Goal: Task Accomplishment & Management: Manage account settings

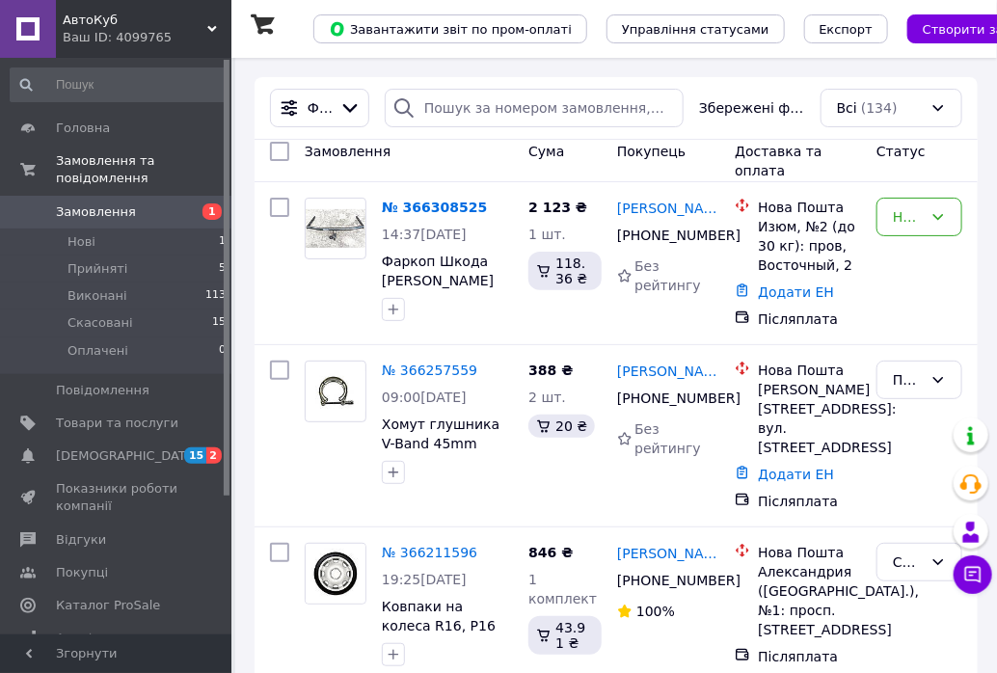
click at [434, 210] on link "№ 366308525" at bounding box center [434, 207] width 105 height 15
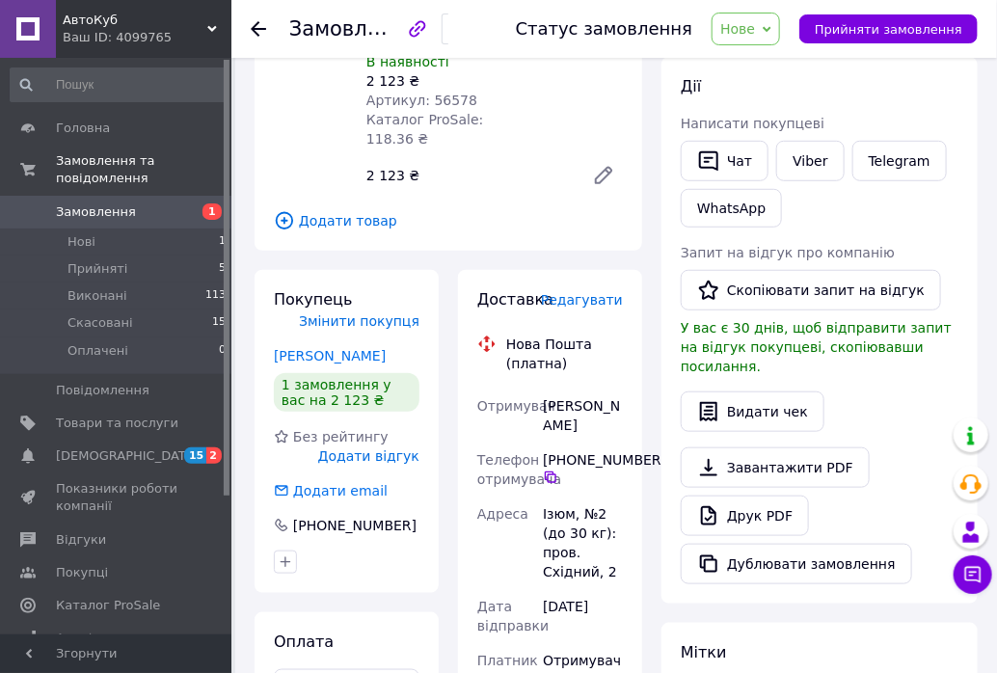
scroll to position [214, 0]
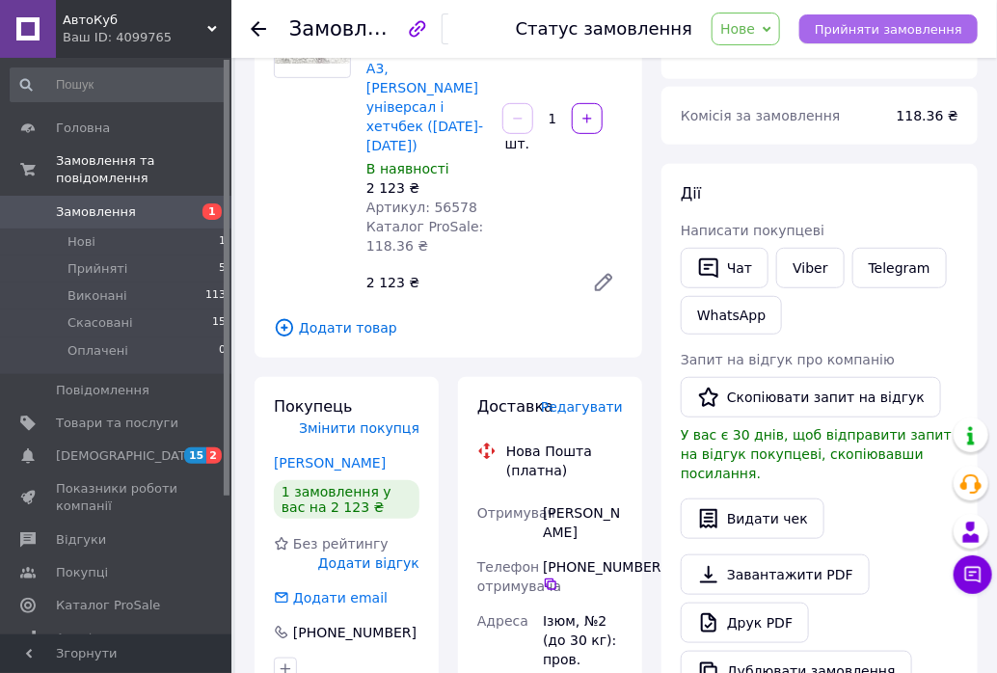
click at [854, 33] on span "Прийняти замовлення" at bounding box center [888, 29] width 147 height 14
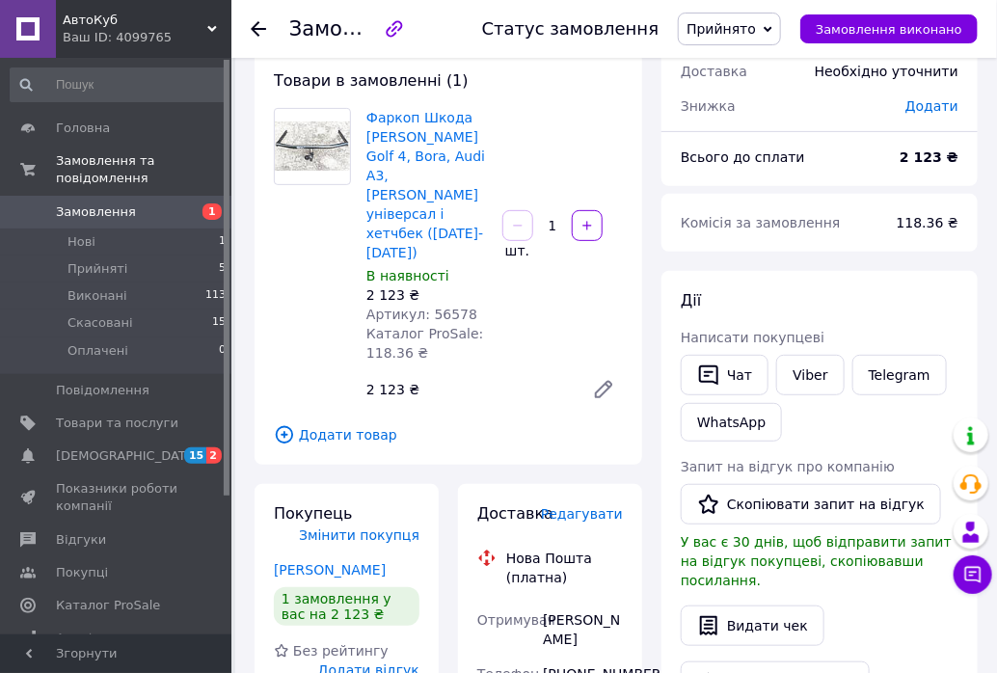
click at [253, 27] on div "Замовлення №366308525 Статус замовлення Прийнято Виконано Скасовано Оплачено За…" at bounding box center [613, 29] width 765 height 58
click at [254, 27] on icon at bounding box center [258, 28] width 15 height 15
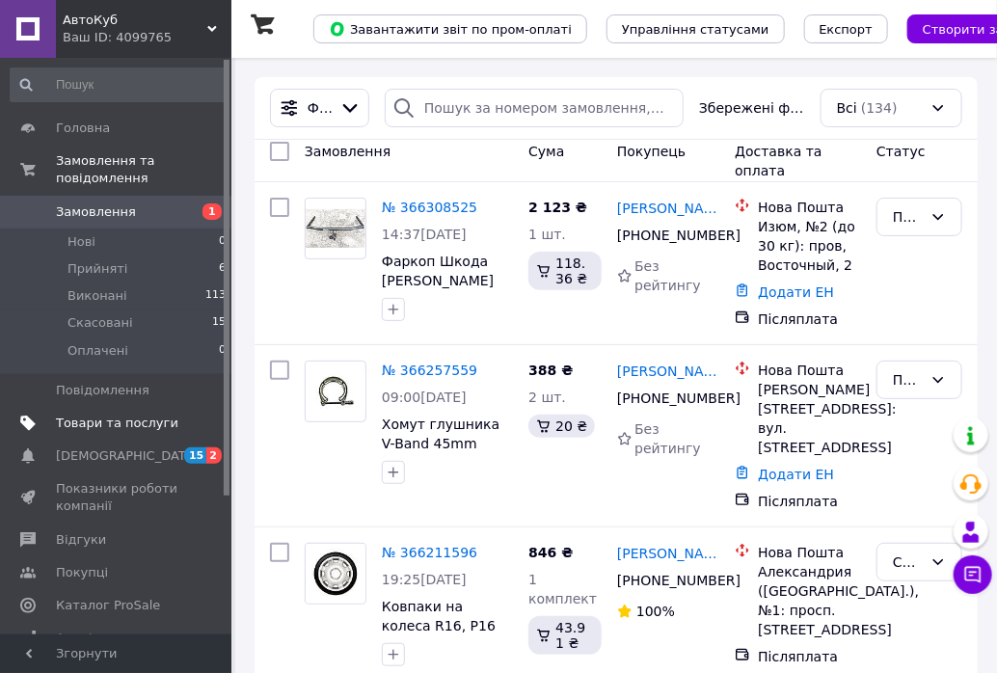
click at [98, 407] on link "Товари та послуги" at bounding box center [118, 423] width 237 height 33
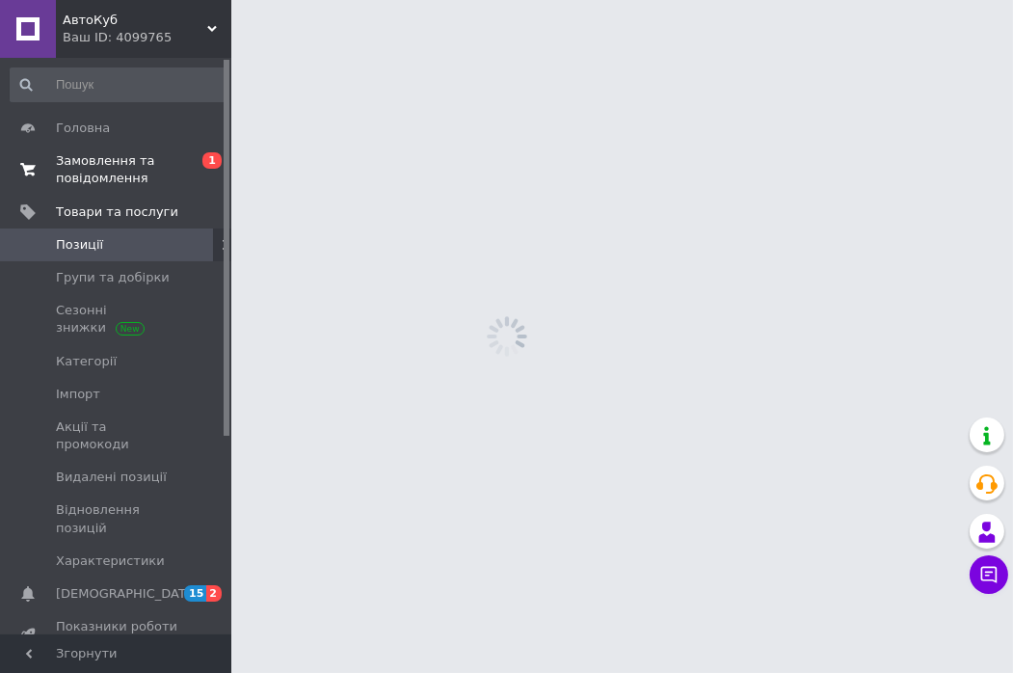
click at [72, 157] on span "Замовлення та повідомлення" at bounding box center [117, 169] width 122 height 35
